Goal: Information Seeking & Learning: Learn about a topic

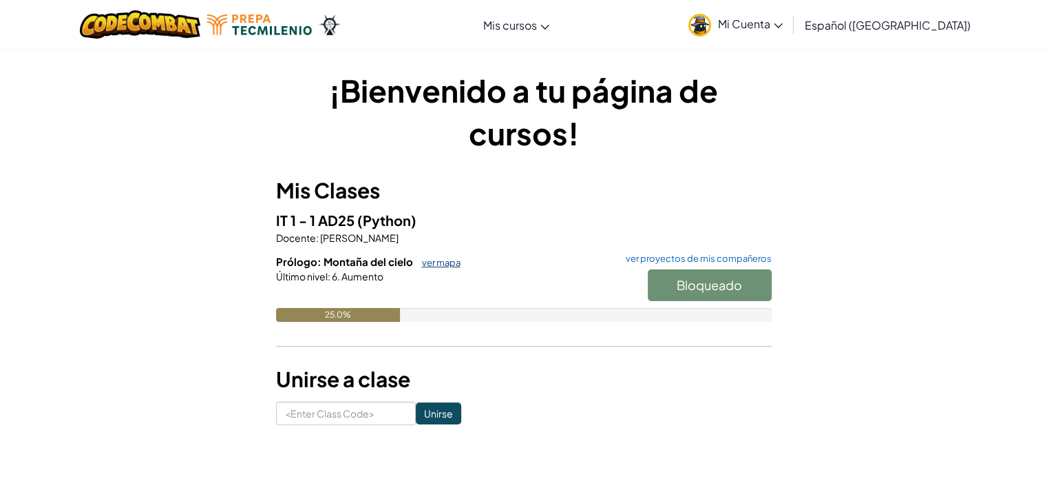
click at [438, 257] on link "ver mapa" at bounding box center [437, 262] width 45 height 11
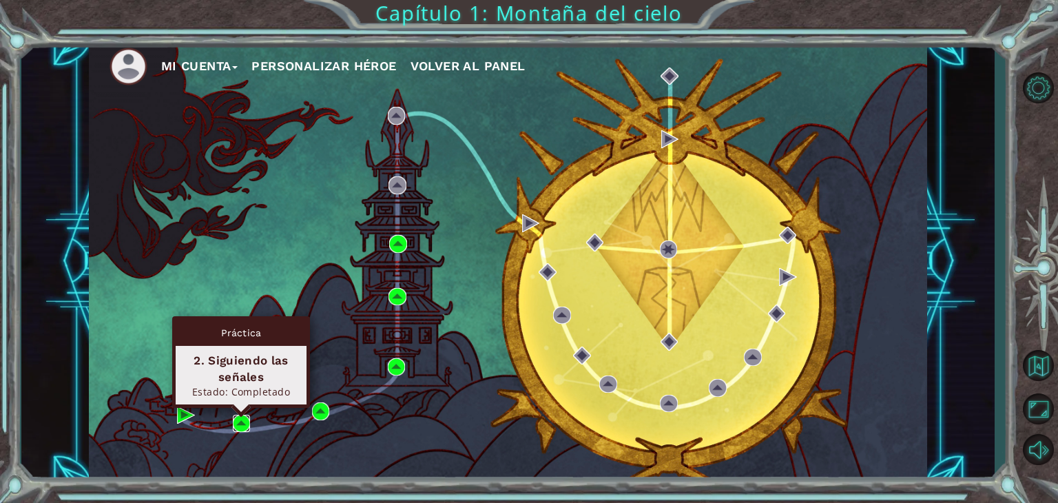
click at [246, 419] on img at bounding box center [242, 423] width 18 height 18
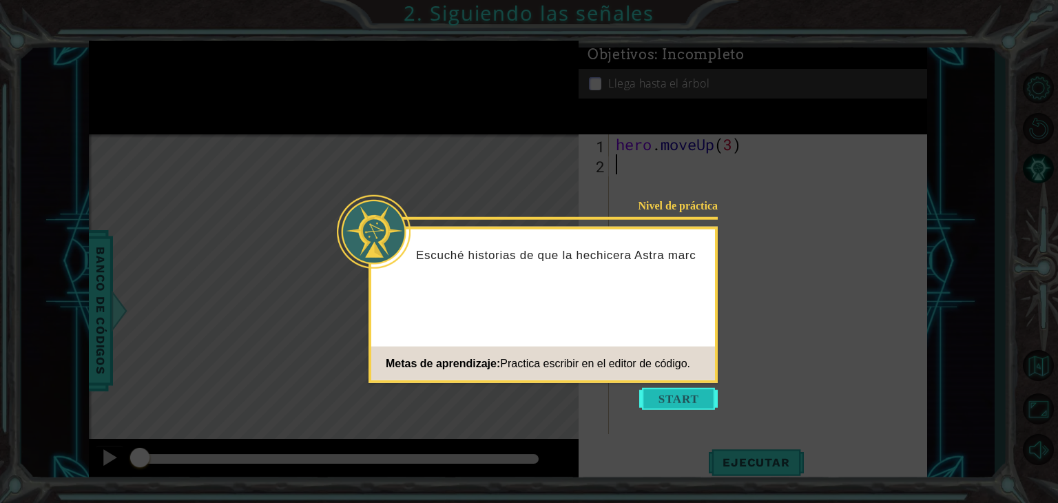
click at [684, 403] on button "Start" at bounding box center [678, 399] width 78 height 22
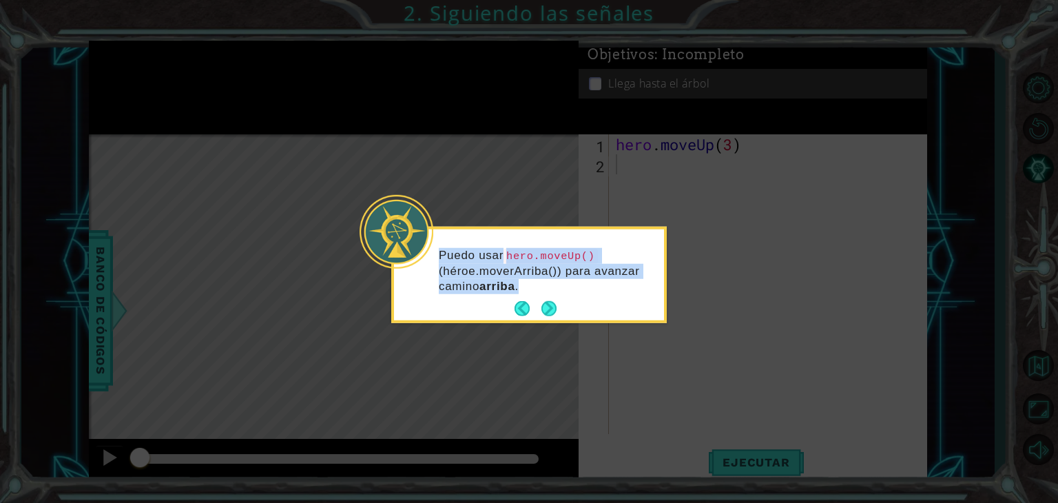
drag, startPoint x: 553, startPoint y: 317, endPoint x: 542, endPoint y: 293, distance: 27.1
click at [542, 293] on div "Puedo usar hero.moveUp() (héroe.moverArriba()) para avanzar camino arriba ." at bounding box center [529, 274] width 270 height 91
click at [551, 313] on button "Next" at bounding box center [548, 308] width 25 height 25
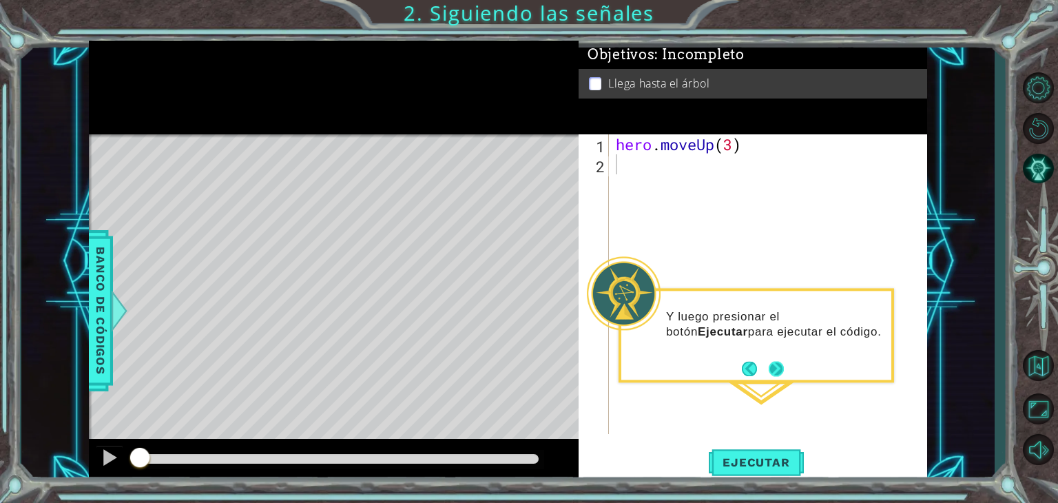
click at [770, 364] on button "Next" at bounding box center [776, 368] width 25 height 25
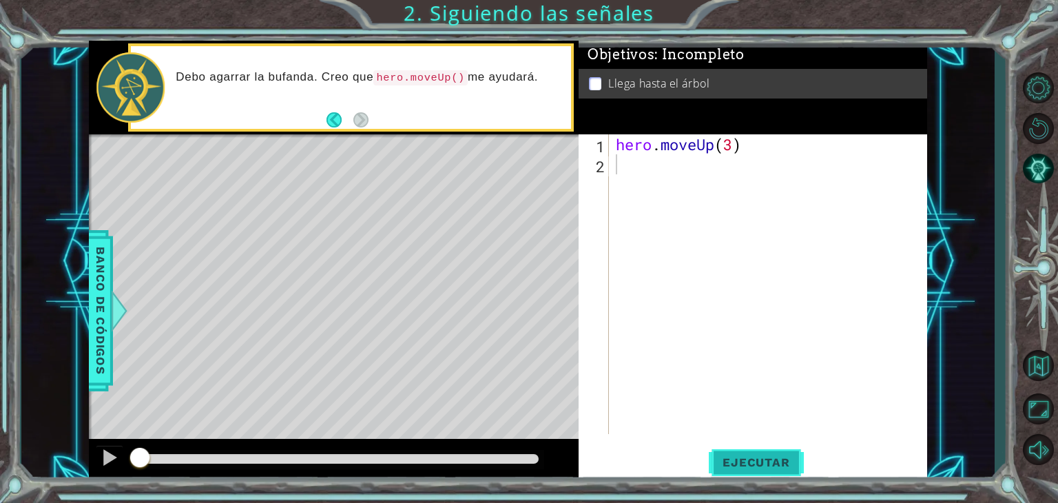
click at [791, 460] on span "Ejecutar" at bounding box center [755, 462] width 94 height 14
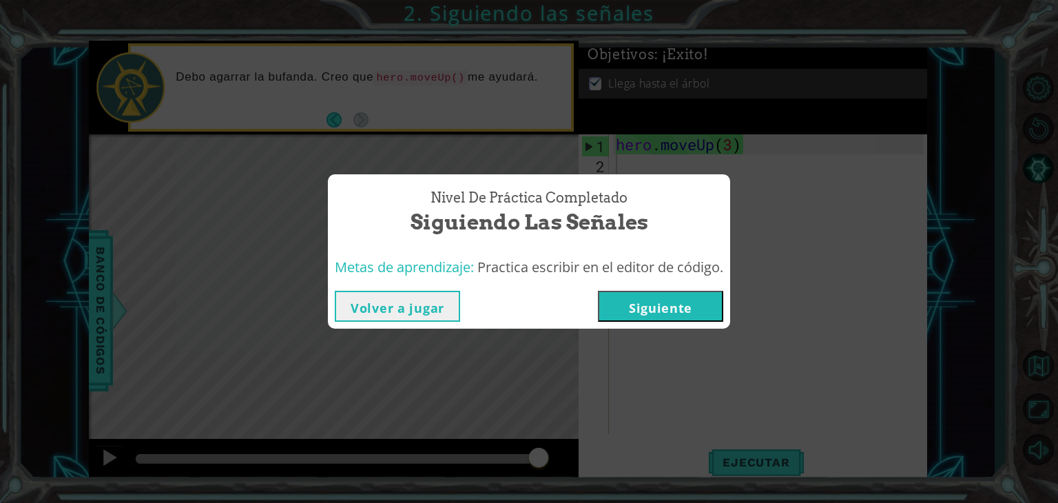
click at [675, 320] on button "Siguiente" at bounding box center [660, 306] width 125 height 31
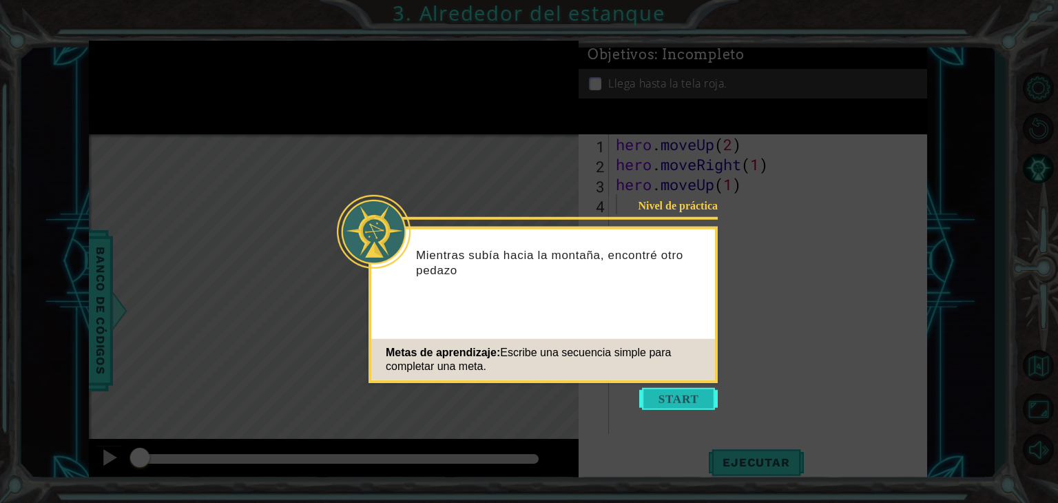
click at [672, 404] on button "Start" at bounding box center [678, 399] width 78 height 22
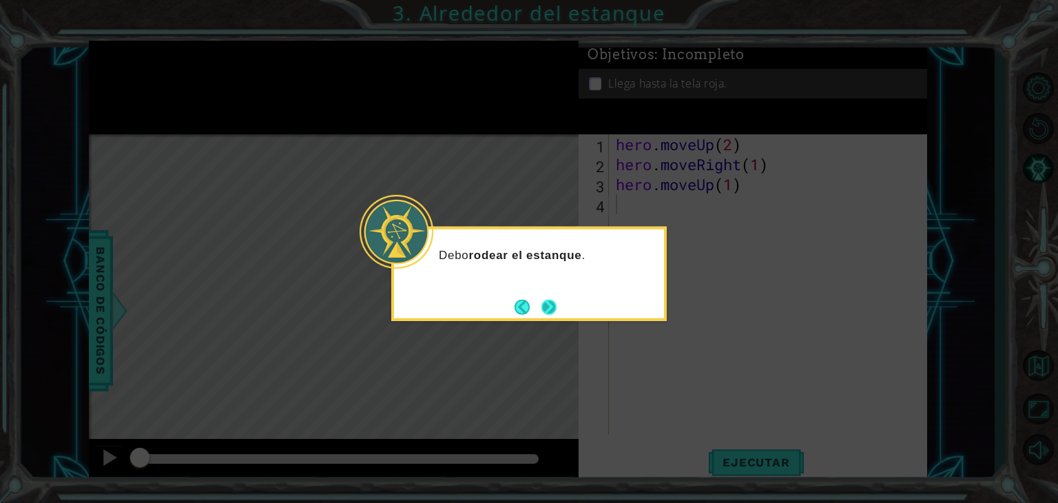
click at [545, 304] on button "Next" at bounding box center [548, 306] width 15 height 15
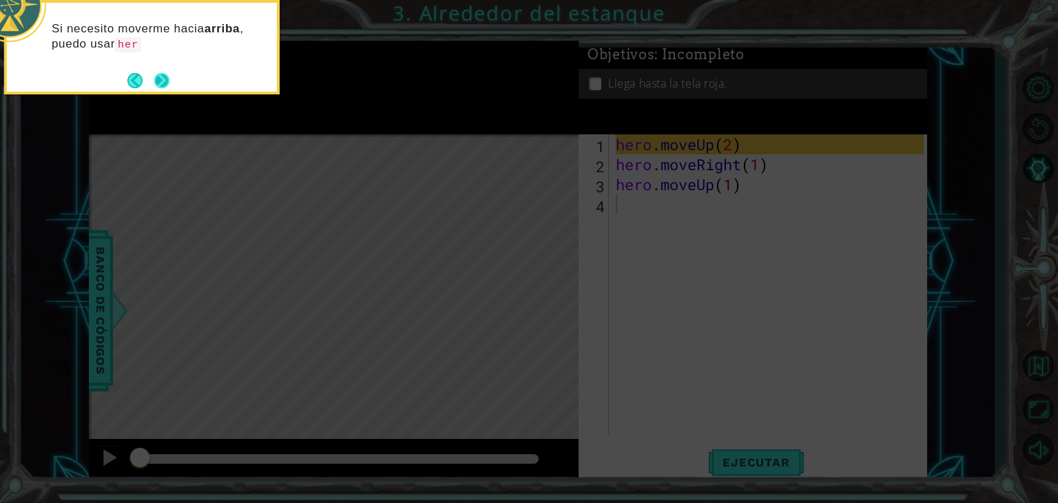
click at [154, 74] on button "Next" at bounding box center [162, 80] width 17 height 17
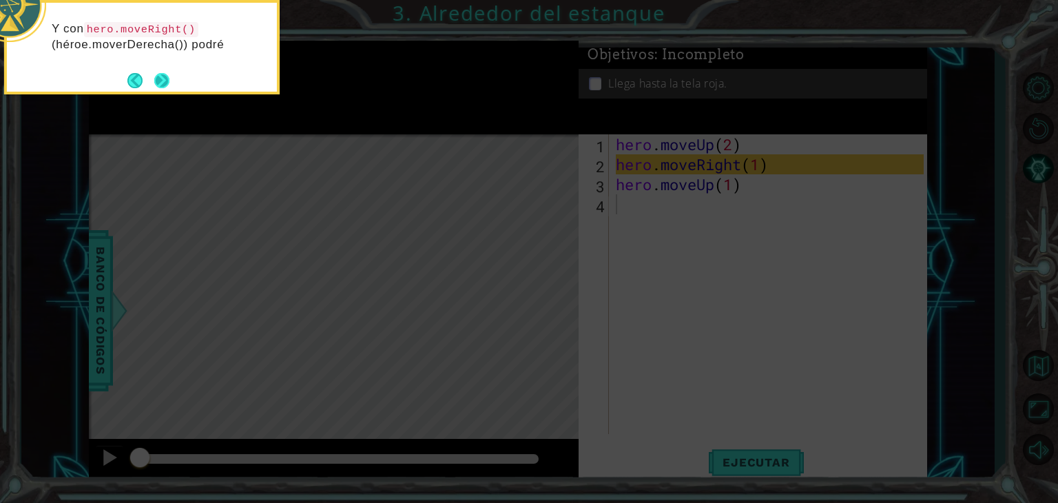
click at [158, 81] on button "Next" at bounding box center [161, 80] width 20 height 20
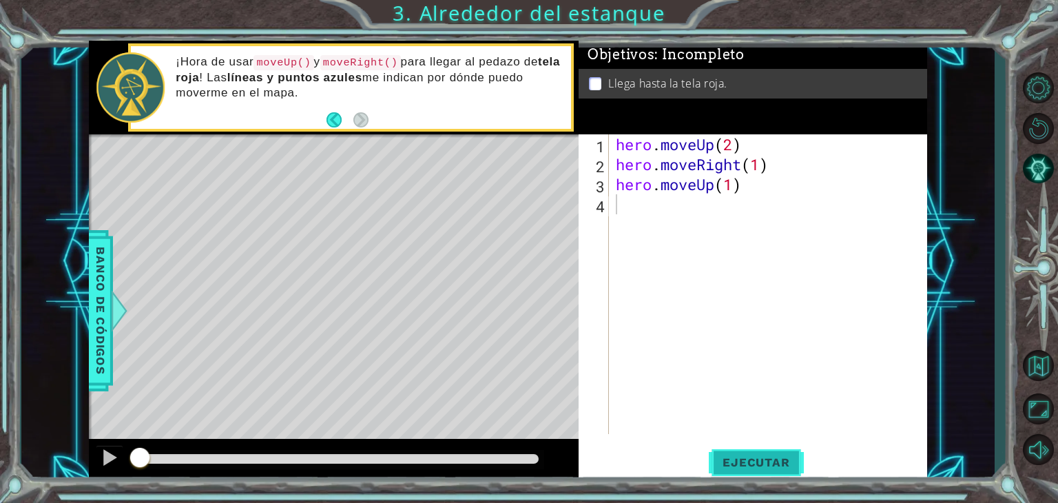
click at [786, 448] on button "Ejecutar" at bounding box center [755, 462] width 94 height 35
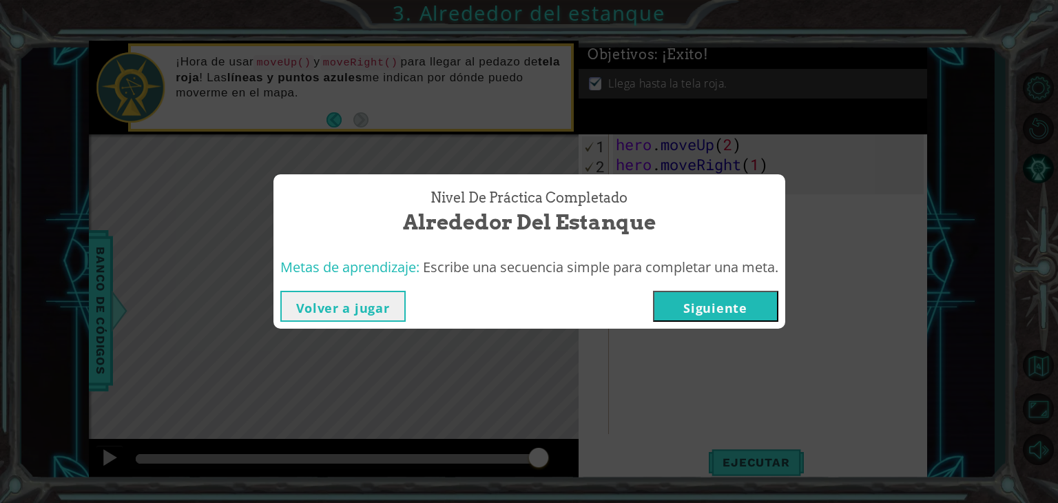
click at [735, 311] on button "Siguiente" at bounding box center [715, 306] width 125 height 31
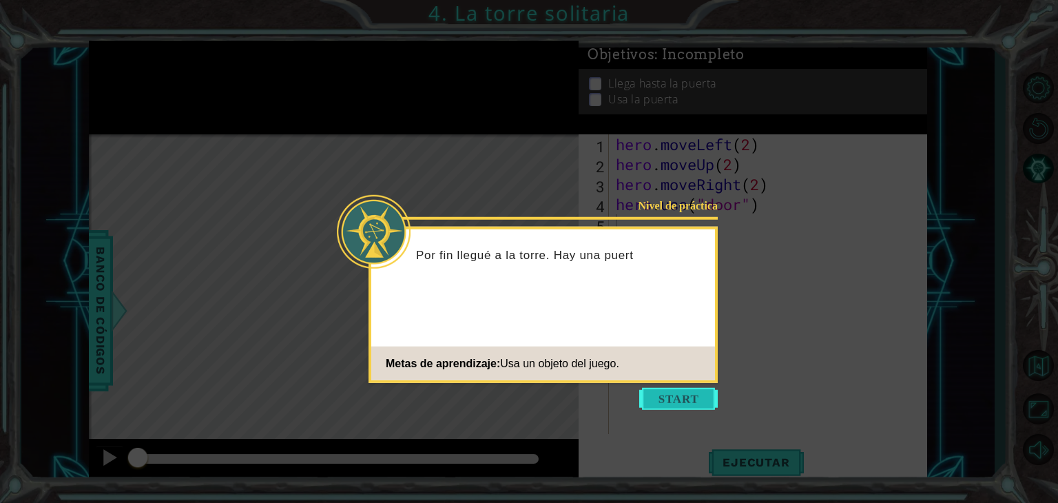
click at [674, 391] on button "Start" at bounding box center [678, 399] width 78 height 22
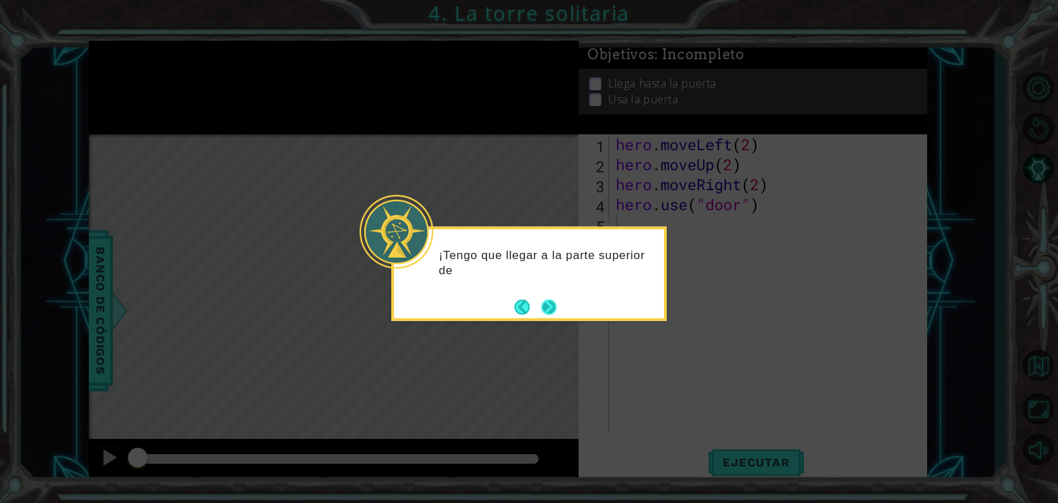
click at [543, 306] on button "Next" at bounding box center [549, 306] width 22 height 22
click at [543, 306] on button "Next" at bounding box center [549, 307] width 16 height 16
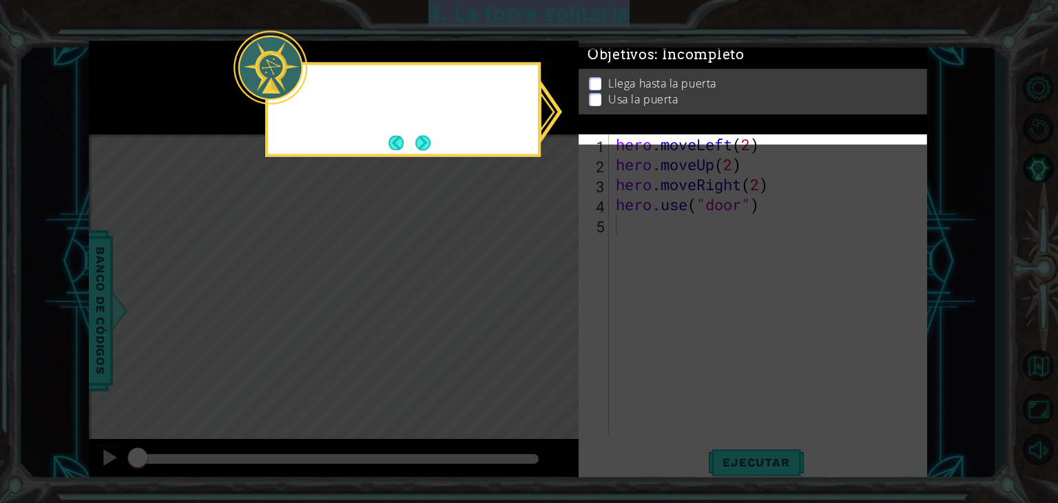
click at [543, 306] on icon at bounding box center [529, 251] width 1058 height 503
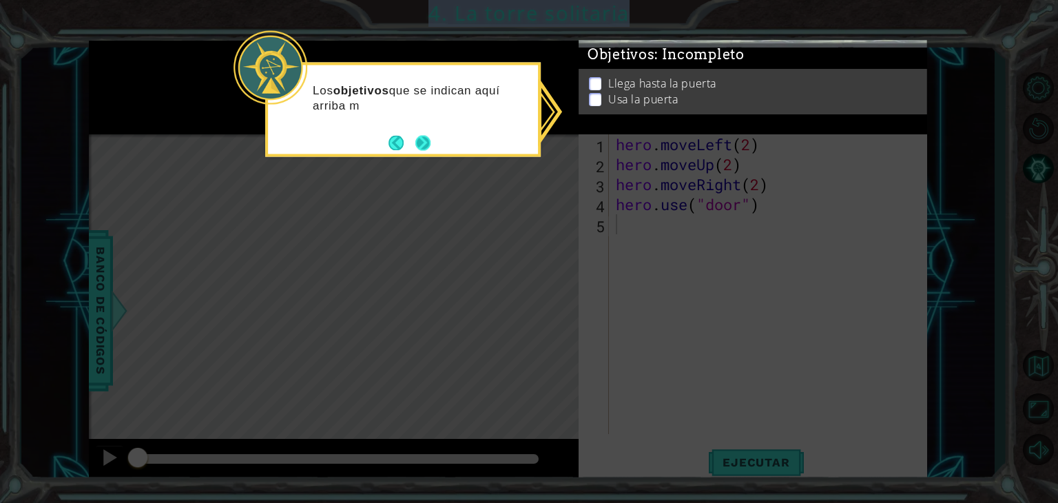
click at [427, 147] on button "Next" at bounding box center [422, 142] width 17 height 17
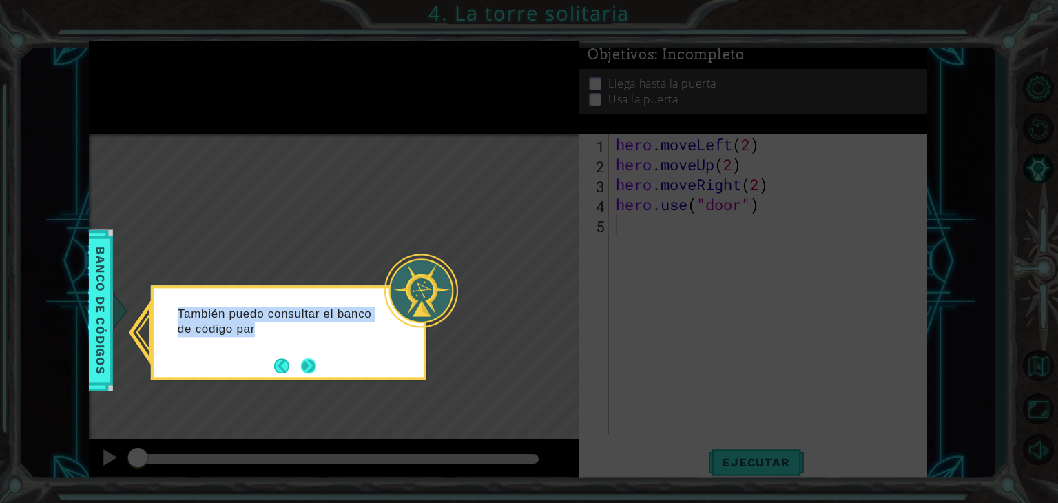
drag, startPoint x: 305, startPoint y: 379, endPoint x: 311, endPoint y: 368, distance: 12.3
click at [311, 368] on div "También puedo consultar el banco de código par" at bounding box center [288, 332] width 275 height 94
click at [311, 368] on button "Next" at bounding box center [308, 365] width 21 height 21
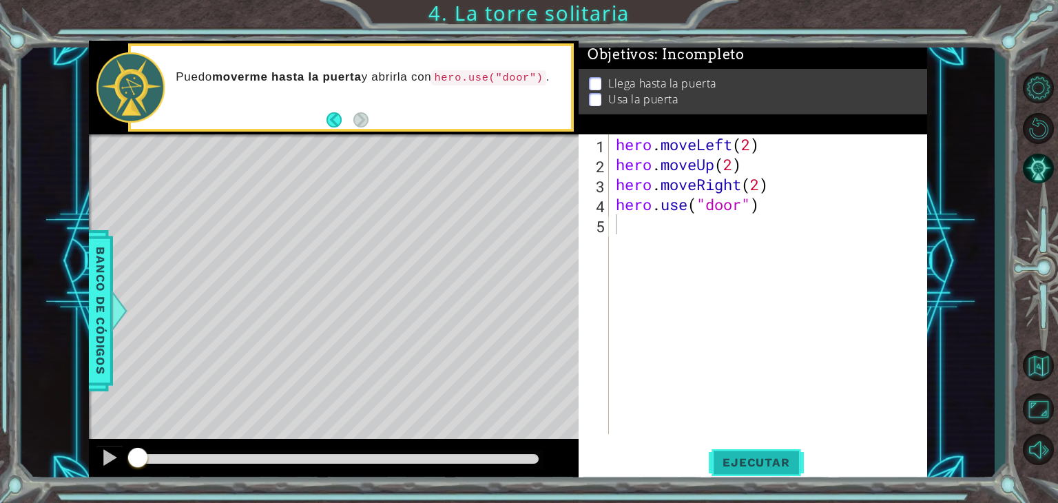
click at [747, 470] on button "Ejecutar" at bounding box center [755, 462] width 94 height 35
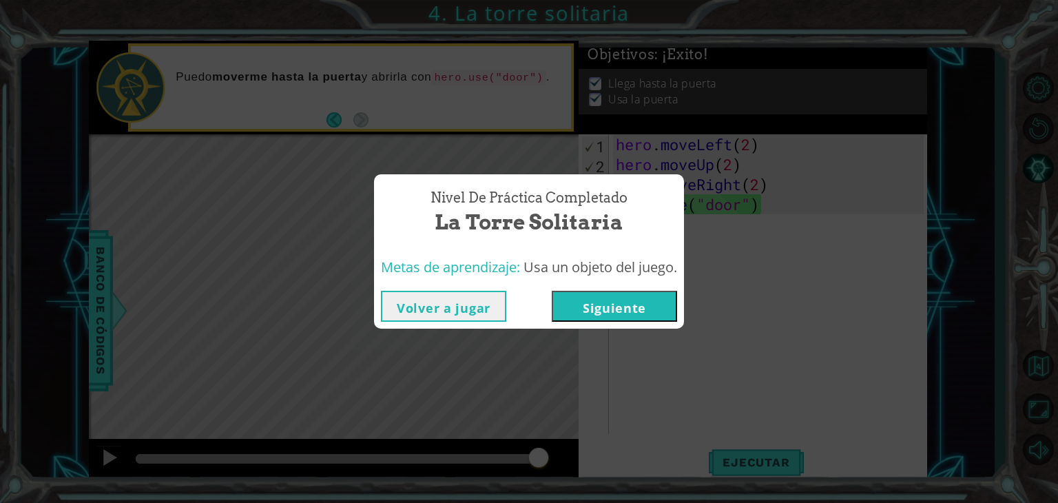
click at [584, 299] on button "Siguiente" at bounding box center [613, 306] width 125 height 31
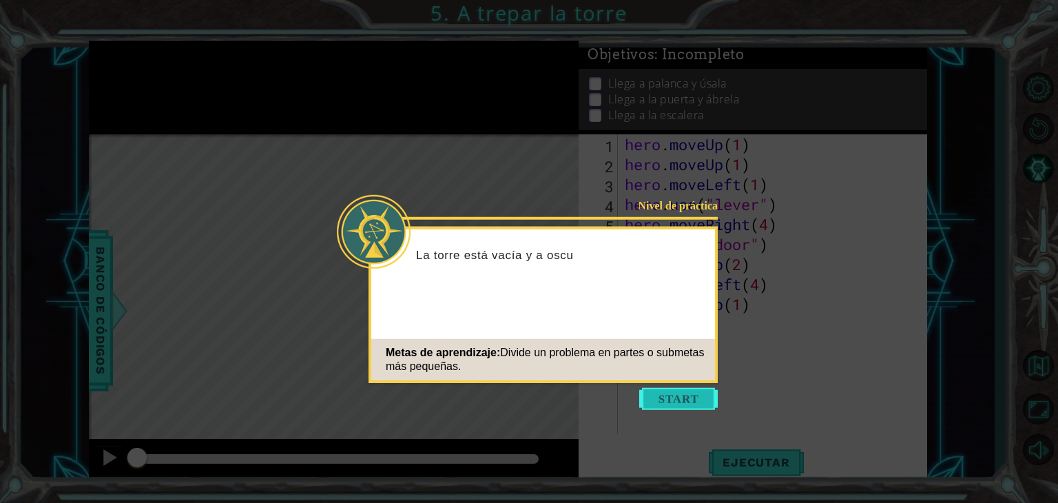
click at [669, 397] on button "Start" at bounding box center [678, 399] width 78 height 22
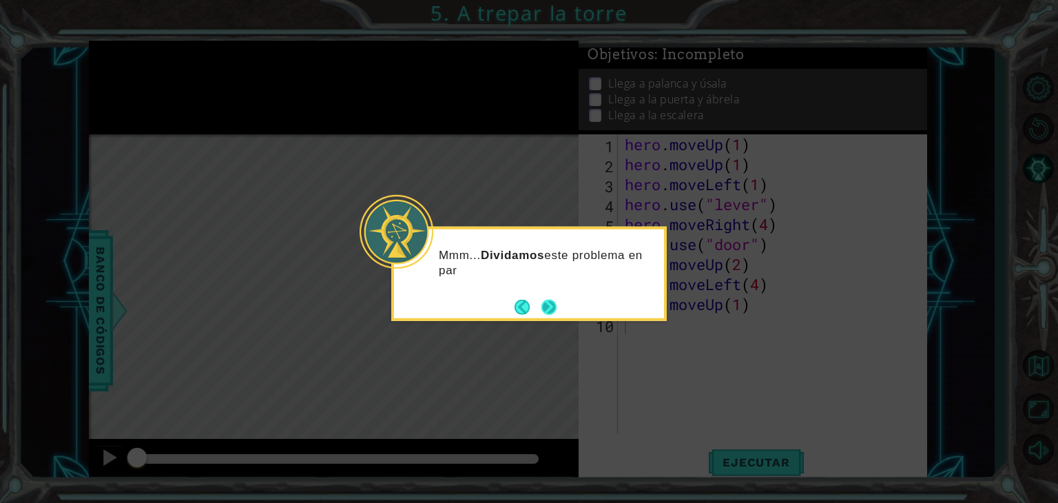
click at [538, 309] on button "Next" at bounding box center [548, 307] width 24 height 24
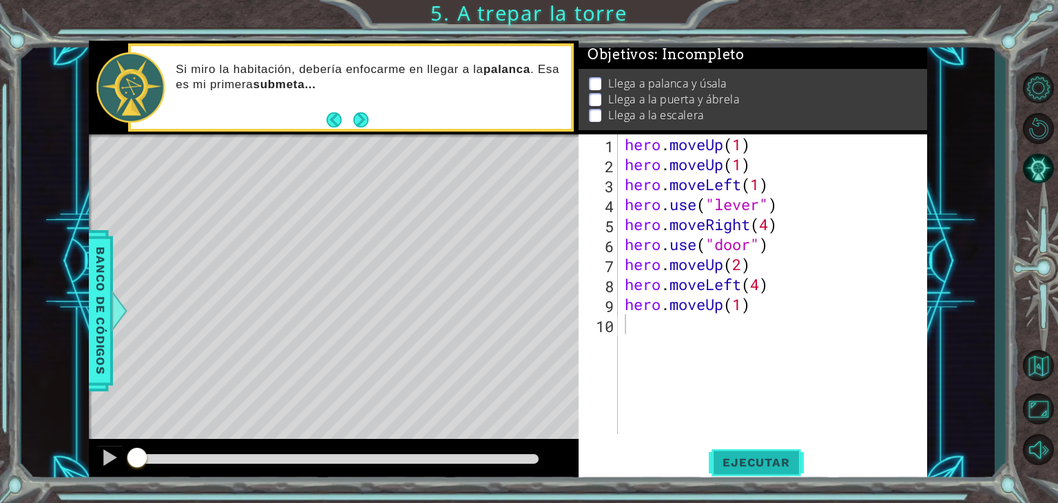
click at [759, 461] on span "Ejecutar" at bounding box center [755, 462] width 94 height 14
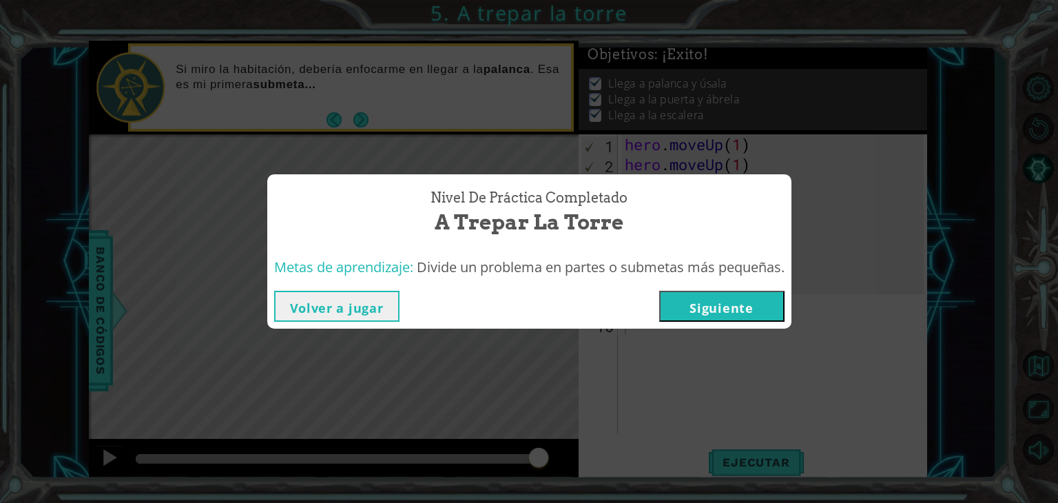
click at [716, 301] on button "Siguiente" at bounding box center [721, 306] width 125 height 31
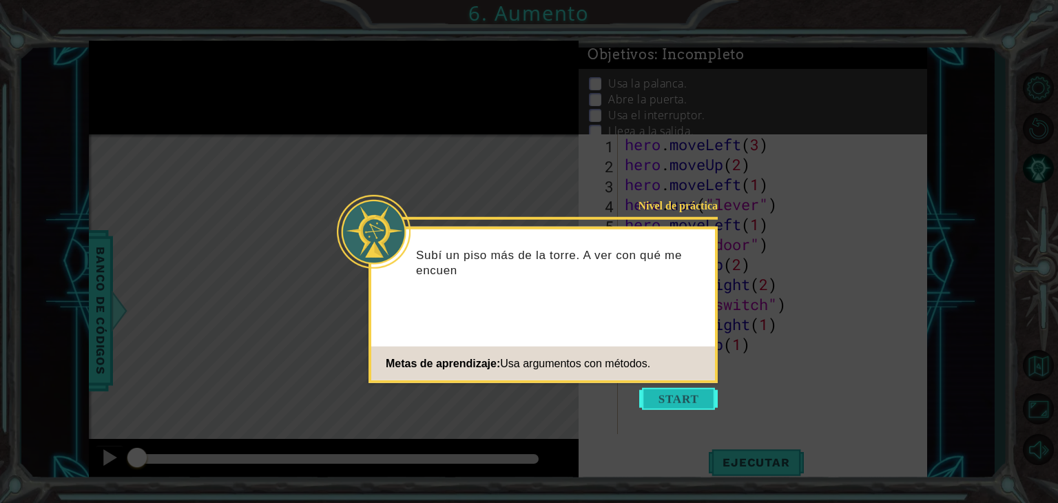
click at [656, 404] on button "Start" at bounding box center [678, 399] width 78 height 22
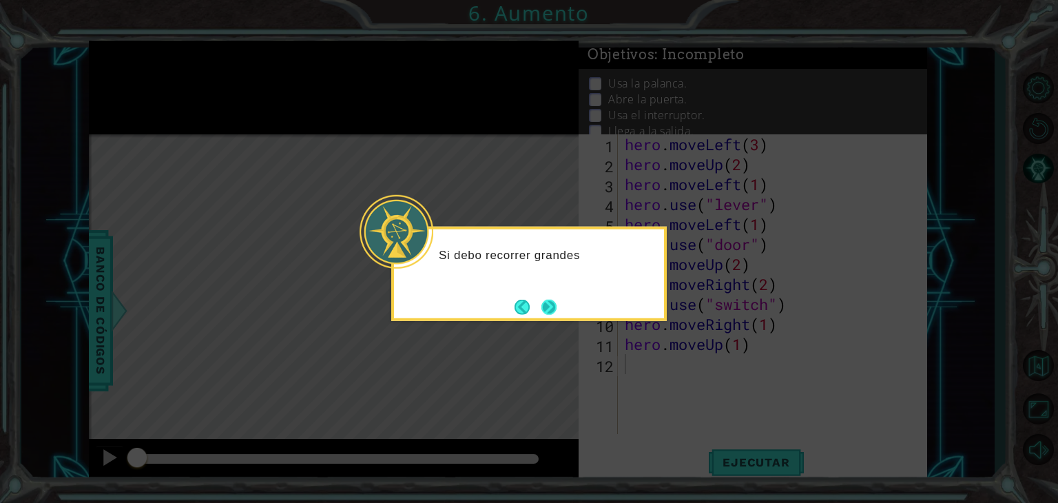
click at [551, 313] on button "Next" at bounding box center [548, 306] width 25 height 25
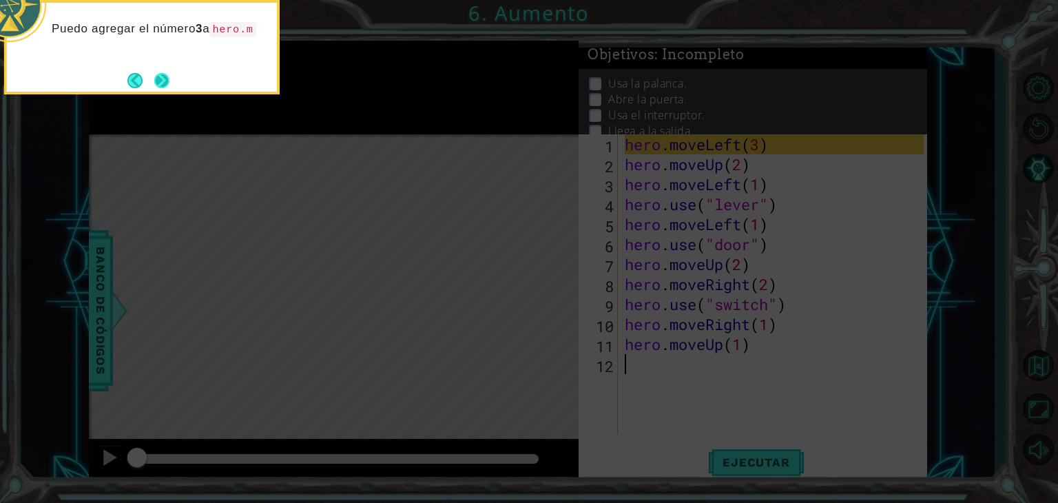
click at [171, 86] on button "Next" at bounding box center [161, 80] width 19 height 19
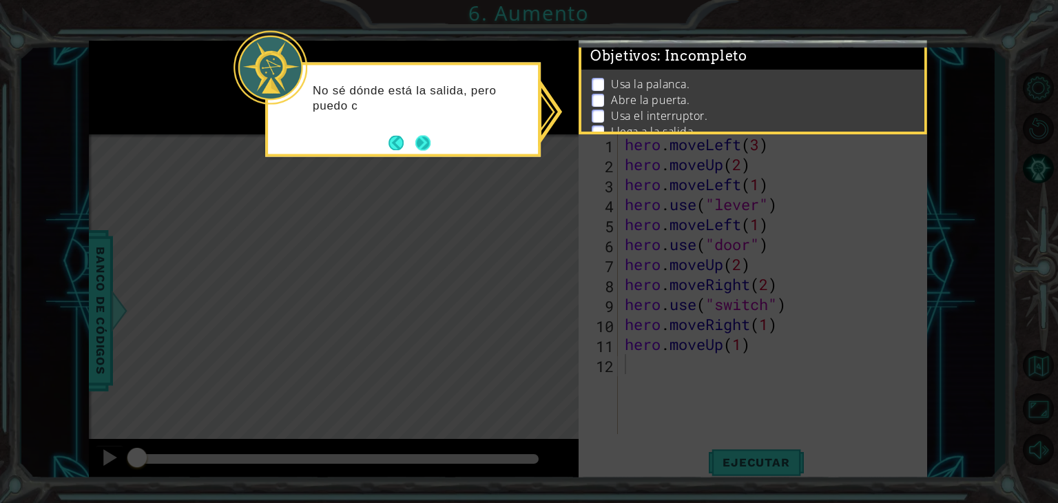
click at [423, 142] on button "Next" at bounding box center [423, 142] width 23 height 23
